Goal: Task Accomplishment & Management: Use online tool/utility

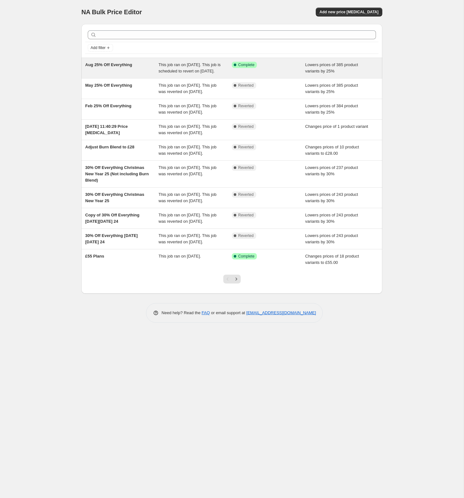
click at [111, 74] on div "Aug 25% Off Everything" at bounding box center [121, 68] width 73 height 13
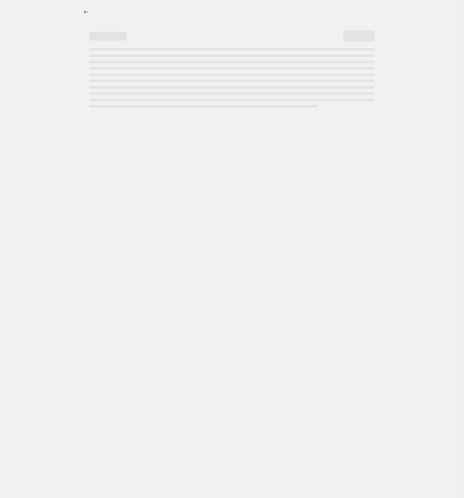
select select "percentage"
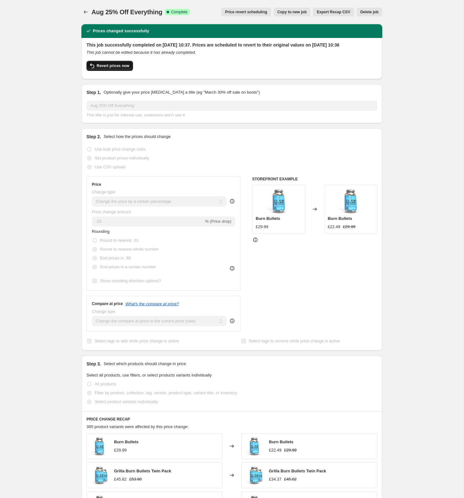
click at [112, 68] on span "Revert prices now" at bounding box center [113, 65] width 33 height 5
checkbox input "false"
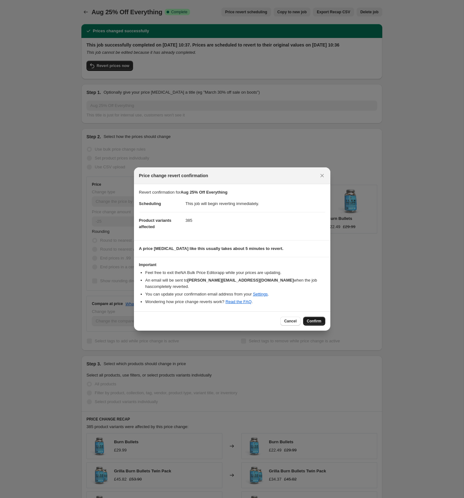
click at [318, 319] on span "Confirm" at bounding box center [314, 321] width 15 height 5
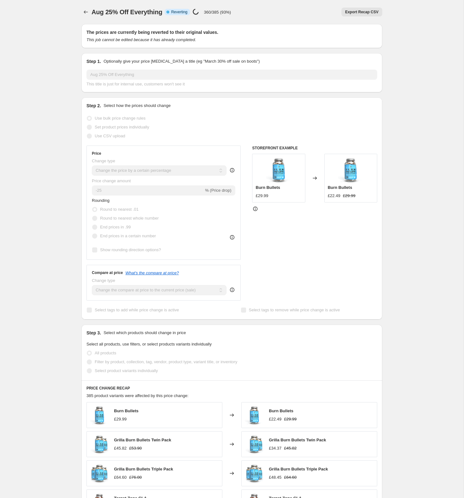
select select "percentage"
checkbox input "true"
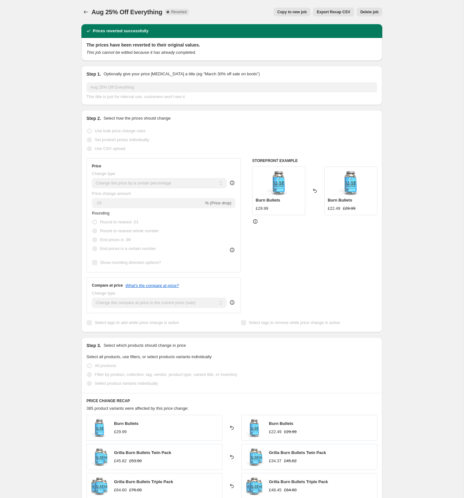
click at [45, 217] on div "Aug 25% Off Everything. This page is ready Aug 25% Off Everything Complete Reve…" at bounding box center [232, 384] width 464 height 769
click at [86, 12] on icon "Price change jobs" at bounding box center [86, 12] width 6 height 6
